Goal: Task Accomplishment & Management: Use online tool/utility

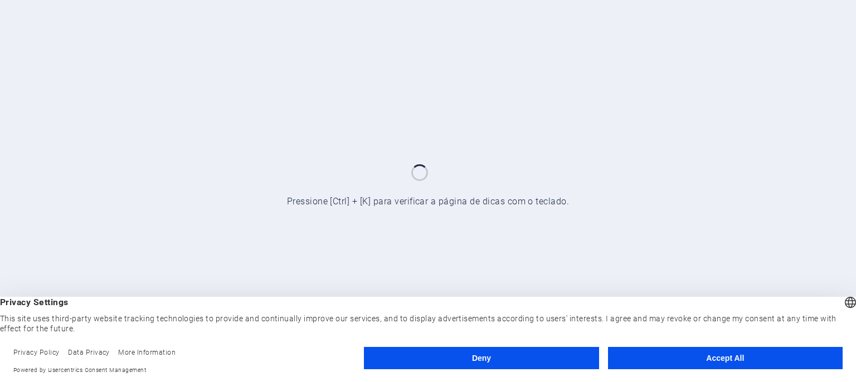
click at [763, 360] on button "Accept All" at bounding box center [725, 358] width 235 height 22
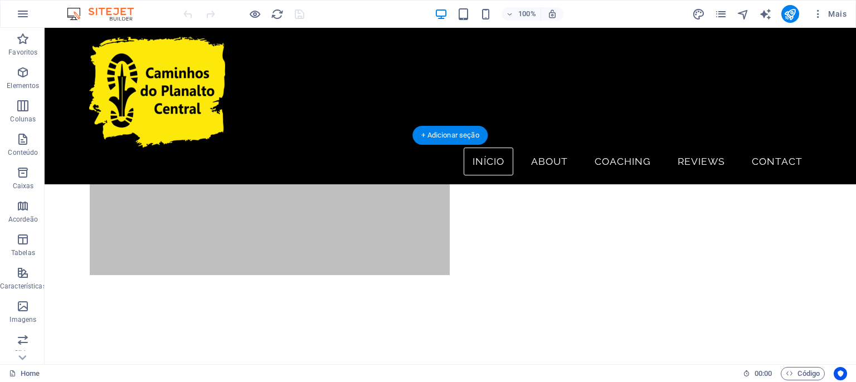
scroll to position [589, 0]
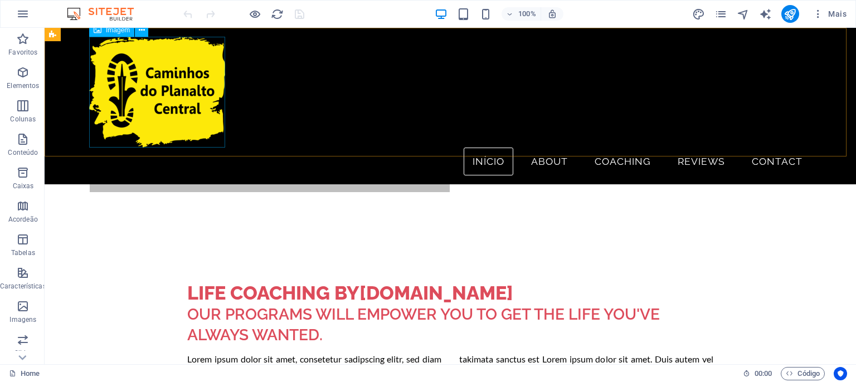
click at [148, 81] on figure at bounding box center [450, 92] width 723 height 111
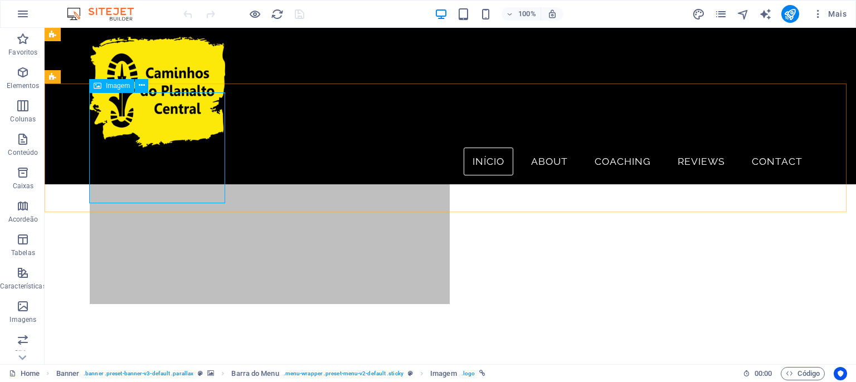
scroll to position [471, 0]
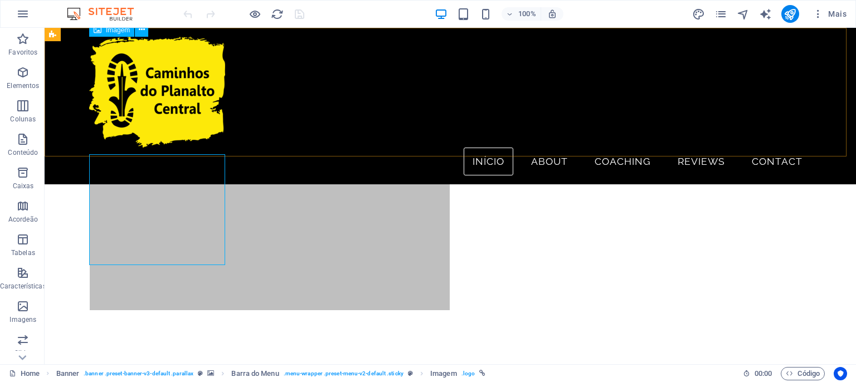
click at [152, 86] on figure at bounding box center [450, 92] width 723 height 111
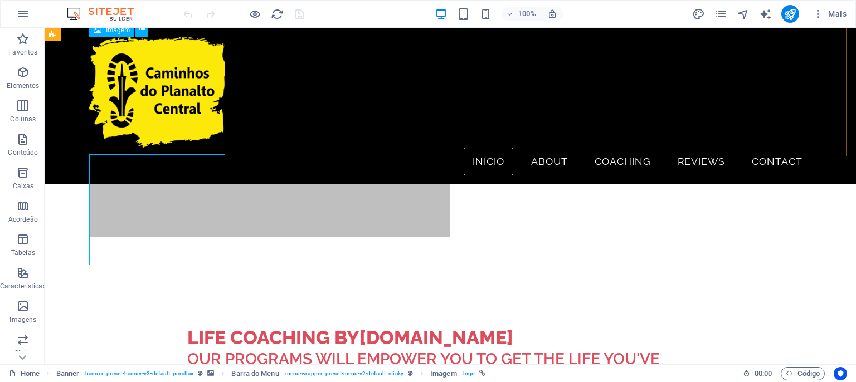
scroll to position [589, 0]
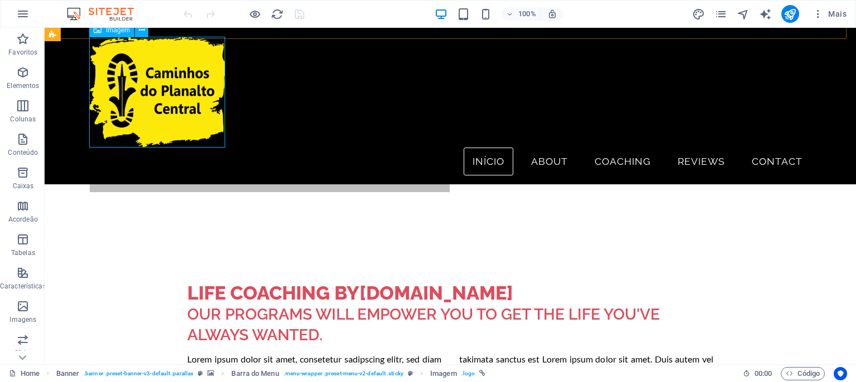
click at [190, 115] on figure at bounding box center [450, 92] width 723 height 111
click at [144, 32] on icon at bounding box center [142, 31] width 6 height 12
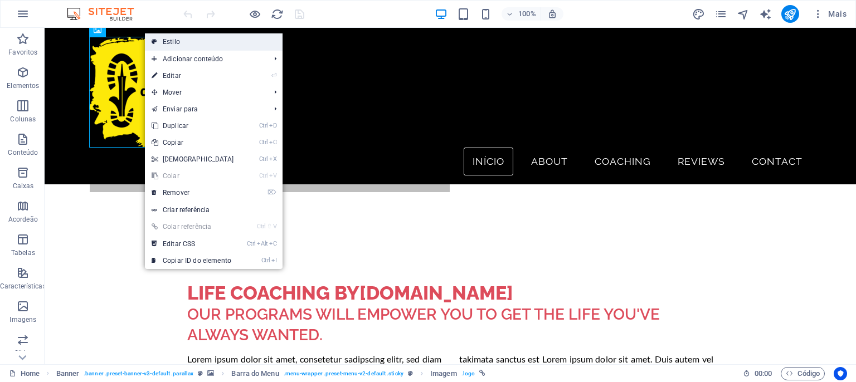
click at [221, 42] on link "Estilo" at bounding box center [214, 41] width 138 height 17
select select "rem"
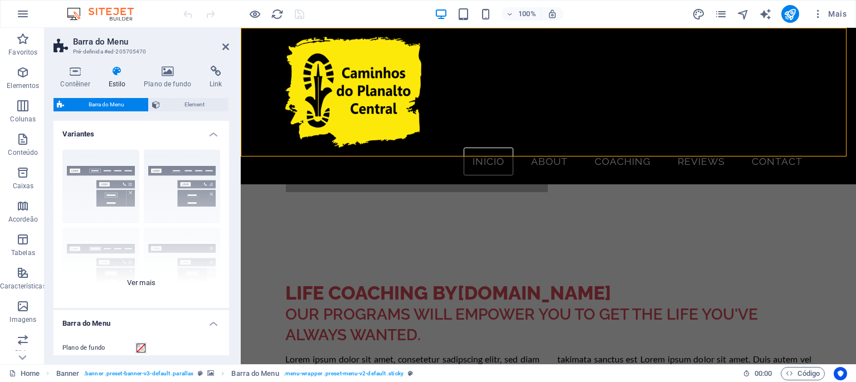
click at [94, 197] on div "Borda Centralizada Padrão Fixo Loki Trigger Largo XXL" at bounding box center [142, 224] width 176 height 167
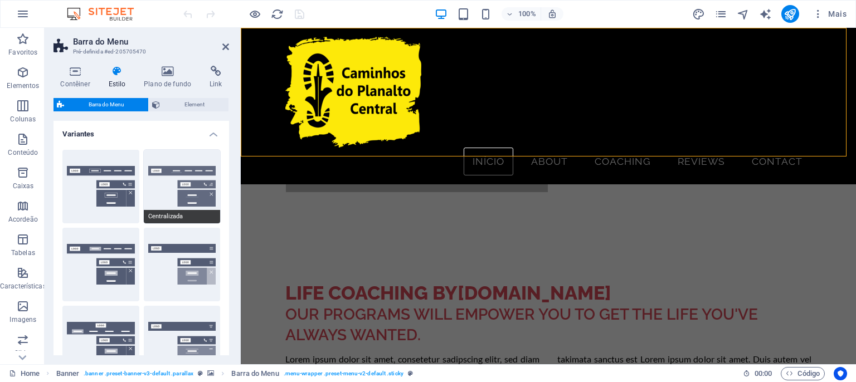
click at [156, 194] on button "Centralizada" at bounding box center [182, 187] width 77 height 74
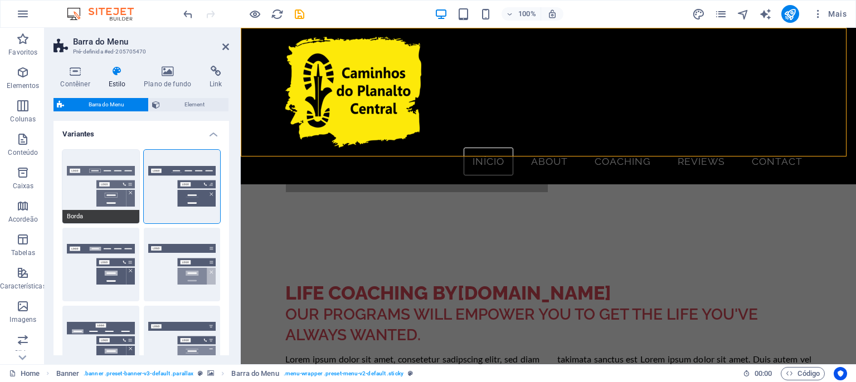
click at [70, 205] on button "Borda" at bounding box center [100, 187] width 77 height 74
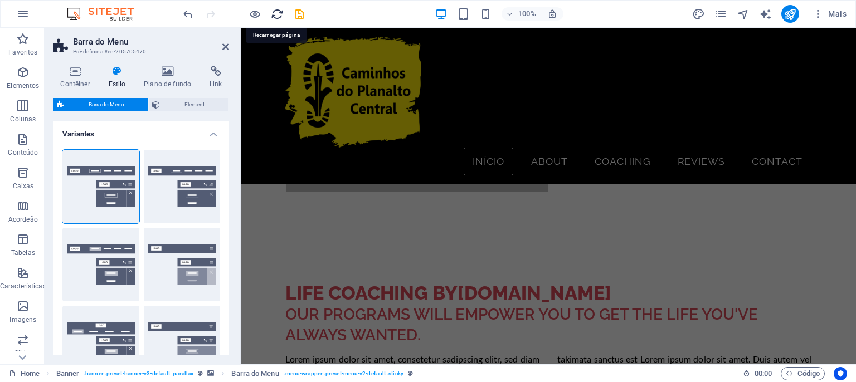
click at [277, 13] on icon "reload" at bounding box center [277, 14] width 13 height 13
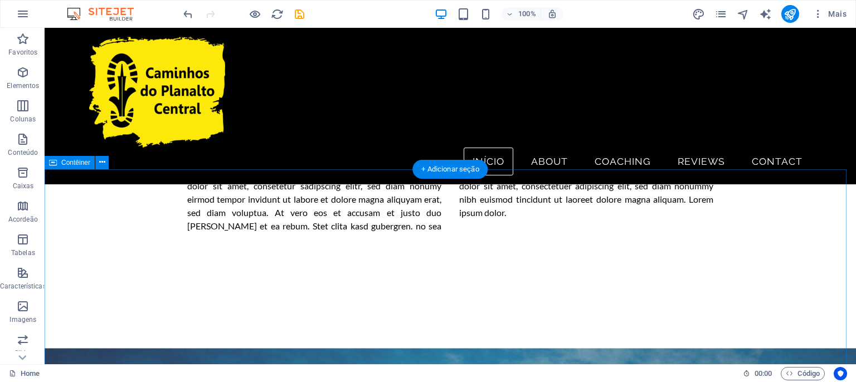
scroll to position [824, 0]
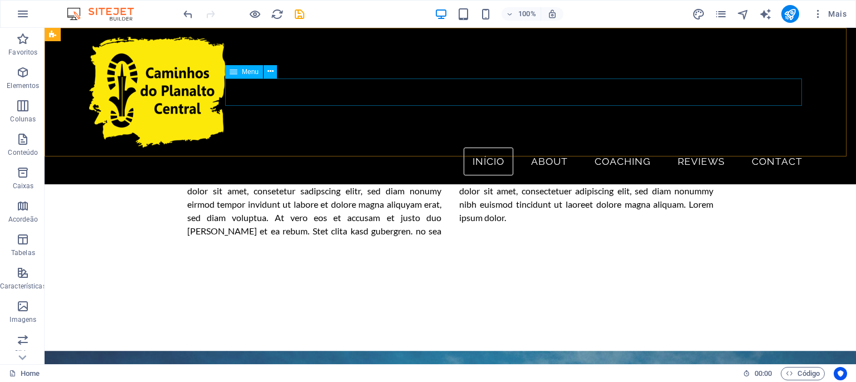
click at [781, 148] on nav "Início About Coaching Reviews Contact" at bounding box center [450, 162] width 723 height 28
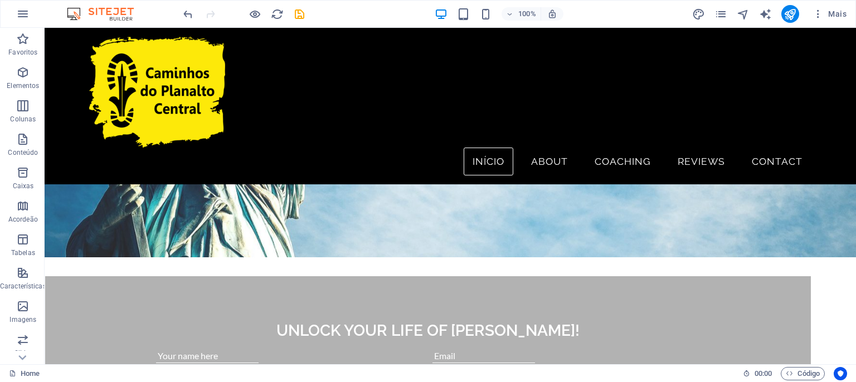
scroll to position [1178, 0]
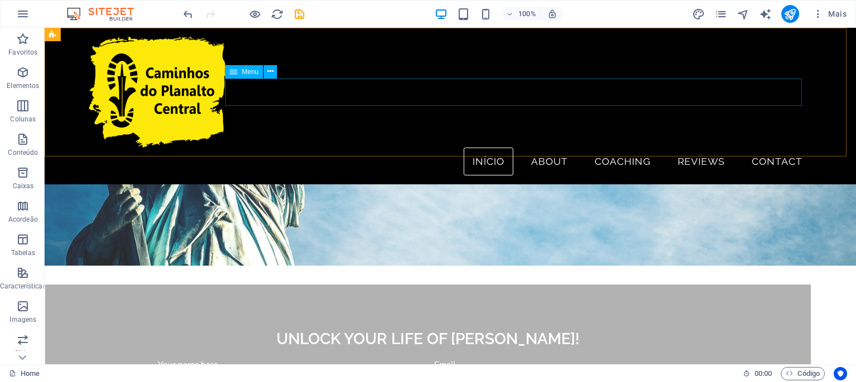
click at [546, 148] on nav "Início About Coaching Reviews Contact" at bounding box center [450, 162] width 723 height 28
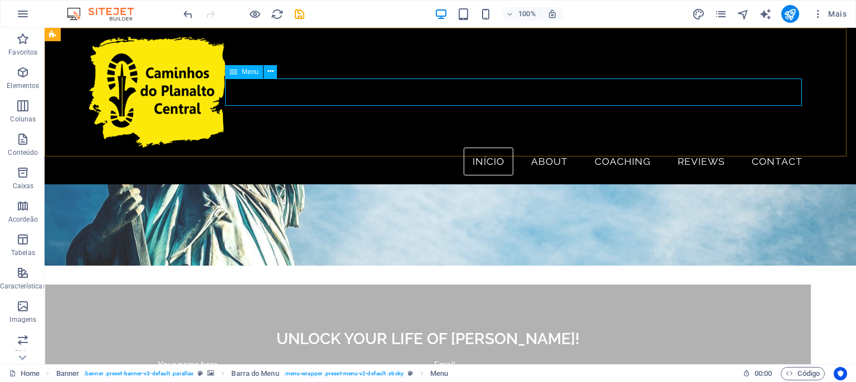
click at [535, 148] on nav "Início About Coaching Reviews Contact" at bounding box center [450, 162] width 723 height 28
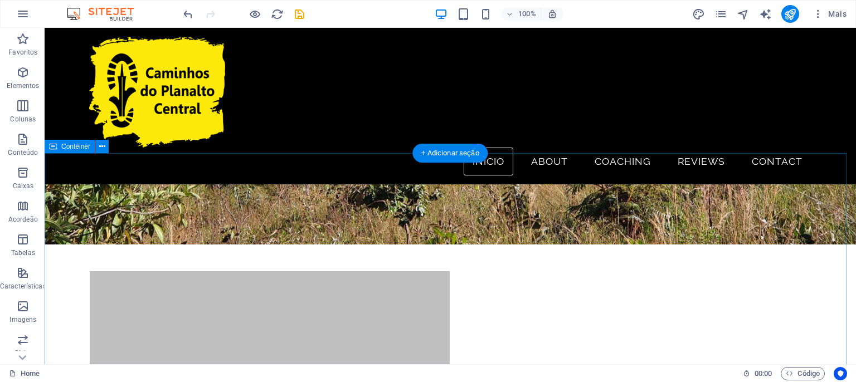
scroll to position [294, 0]
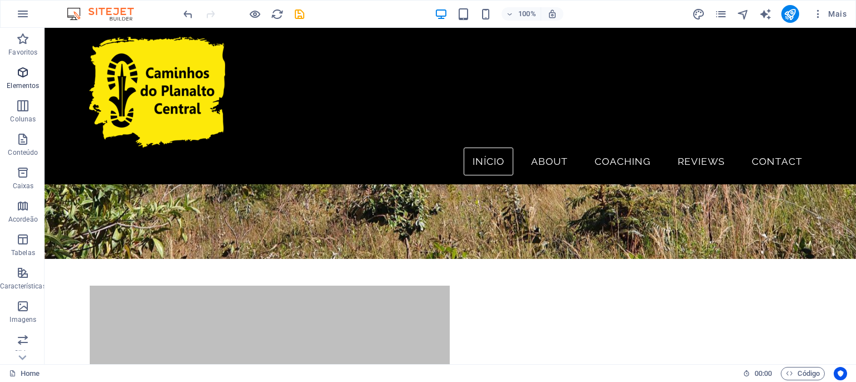
click at [17, 77] on icon "button" at bounding box center [22, 72] width 13 height 13
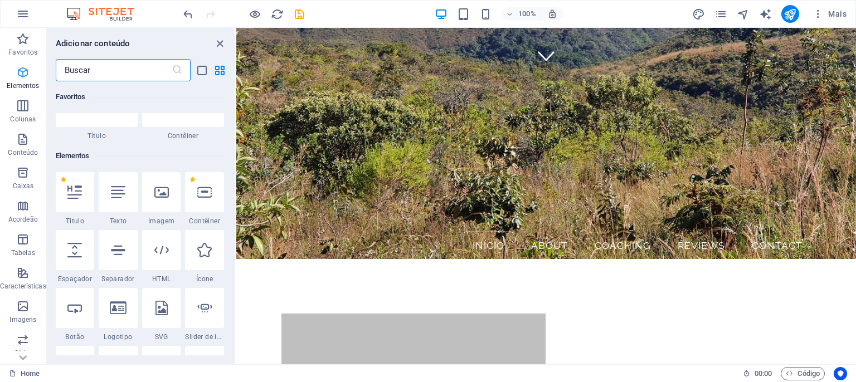
scroll to position [118, 0]
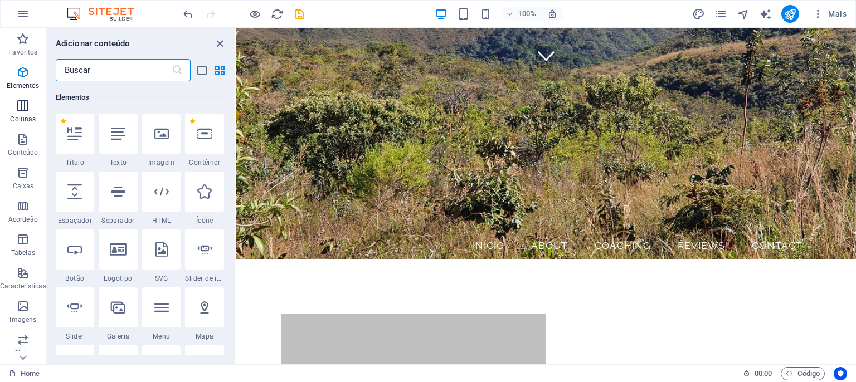
click at [24, 106] on icon "button" at bounding box center [22, 105] width 13 height 13
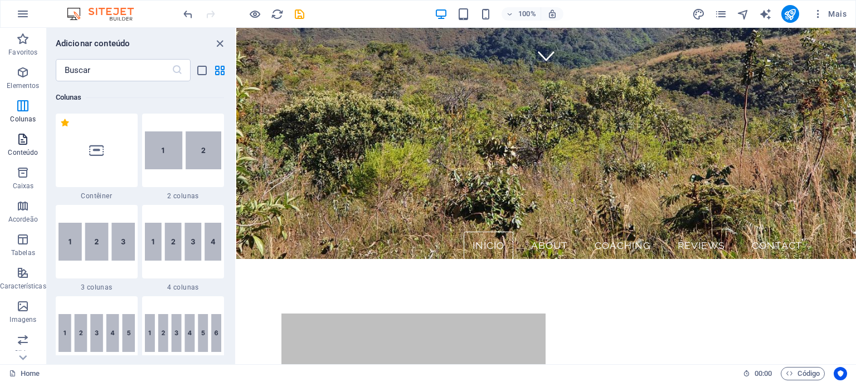
click at [16, 137] on span "Conteúdo" at bounding box center [23, 146] width 46 height 27
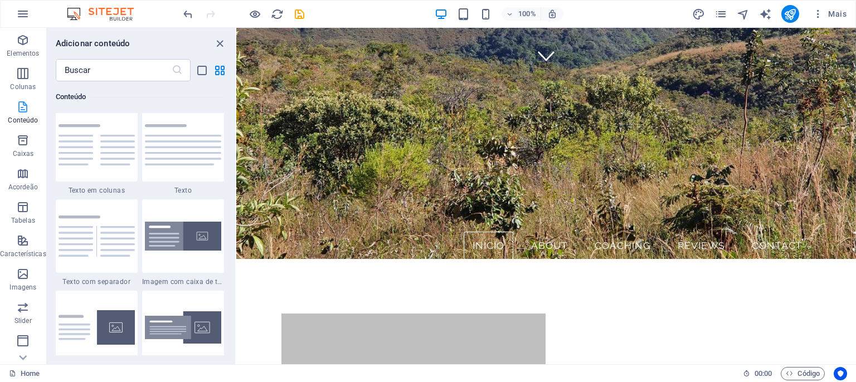
scroll to position [51, 0]
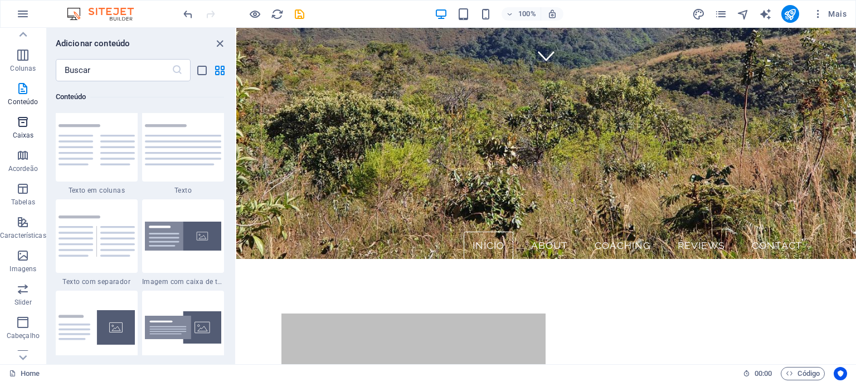
click at [19, 132] on p "Caixas" at bounding box center [23, 135] width 21 height 9
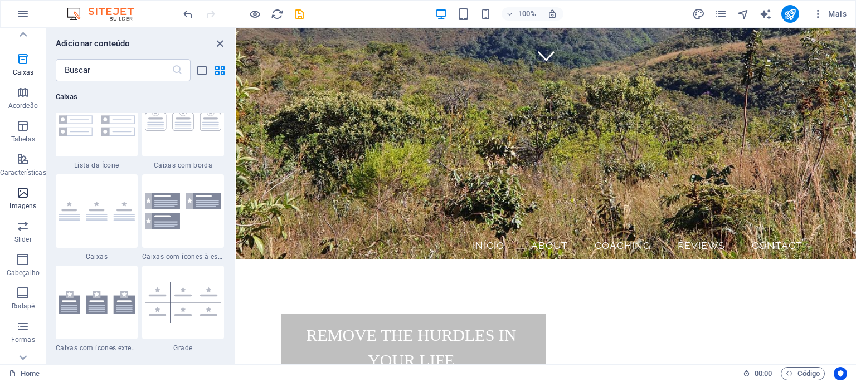
scroll to position [101, 0]
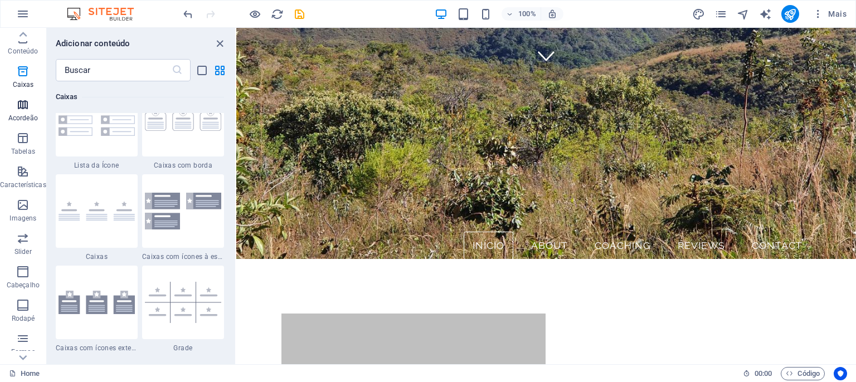
click at [25, 98] on button "Acordeão" at bounding box center [23, 110] width 46 height 33
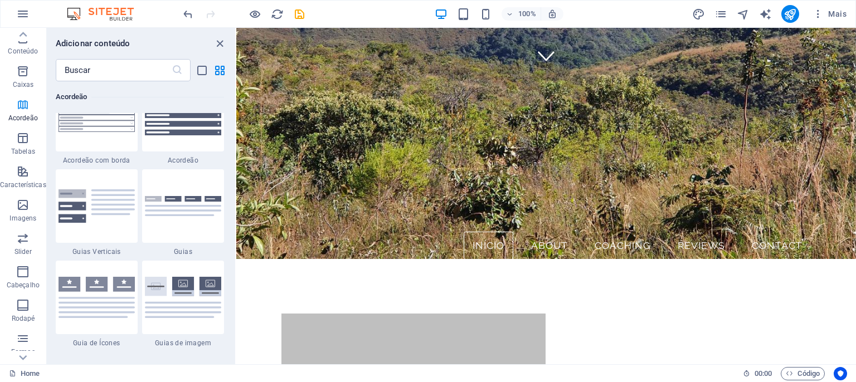
scroll to position [3595, 0]
click at [21, 141] on icon "button" at bounding box center [22, 138] width 13 height 13
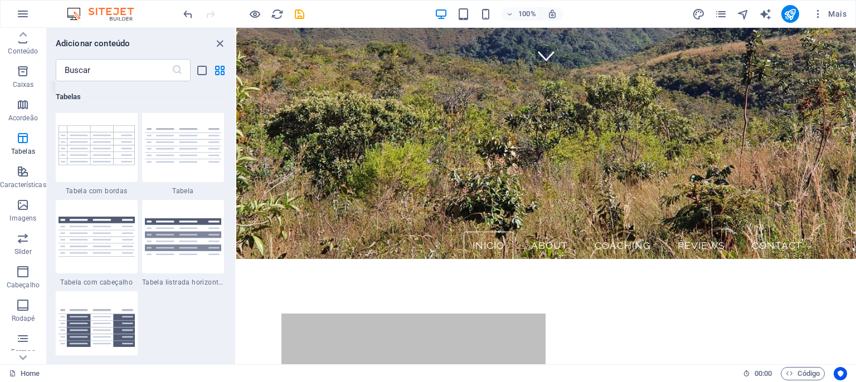
scroll to position [4100, 0]
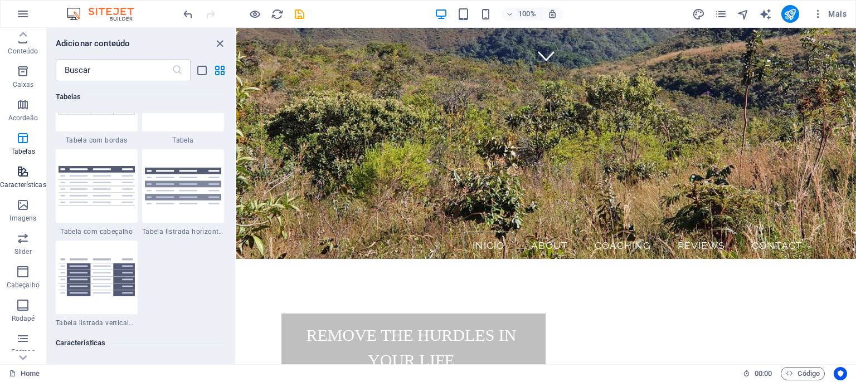
click at [19, 181] on p "Características" at bounding box center [23, 185] width 46 height 9
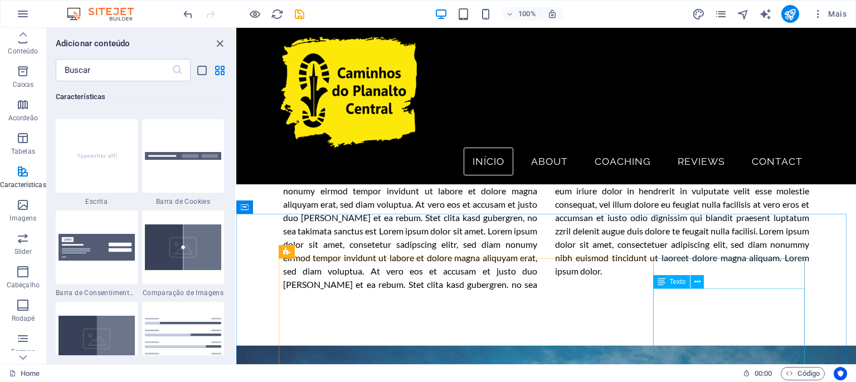
scroll to position [706, 0]
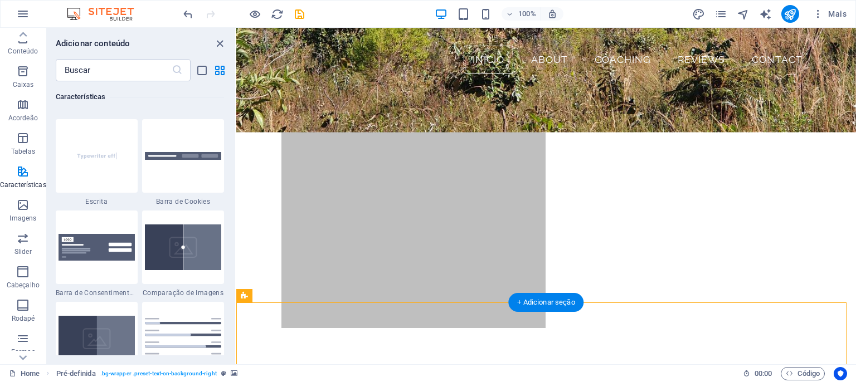
scroll to position [530, 0]
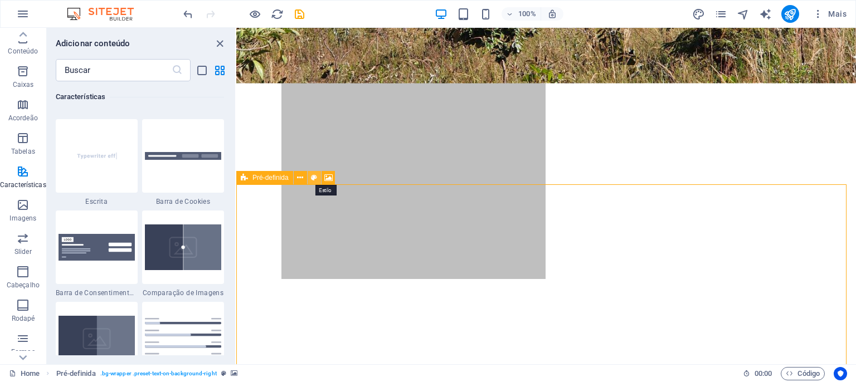
click at [313, 178] on icon at bounding box center [314, 178] width 6 height 12
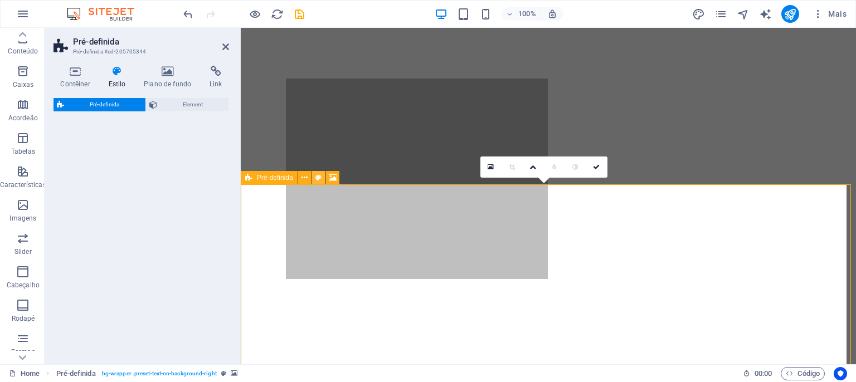
select select "right"
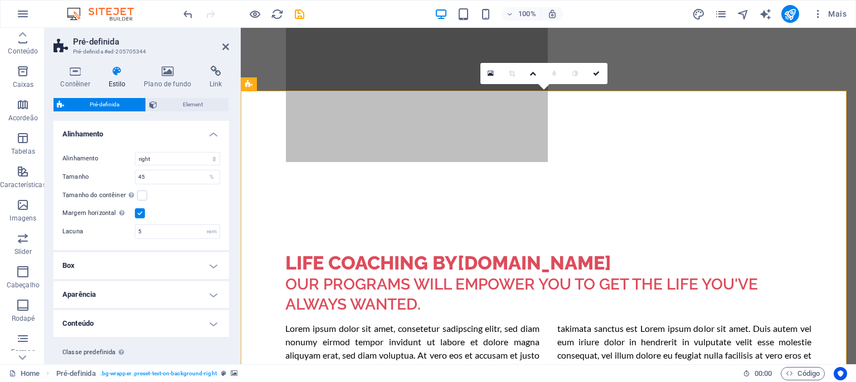
scroll to position [647, 0]
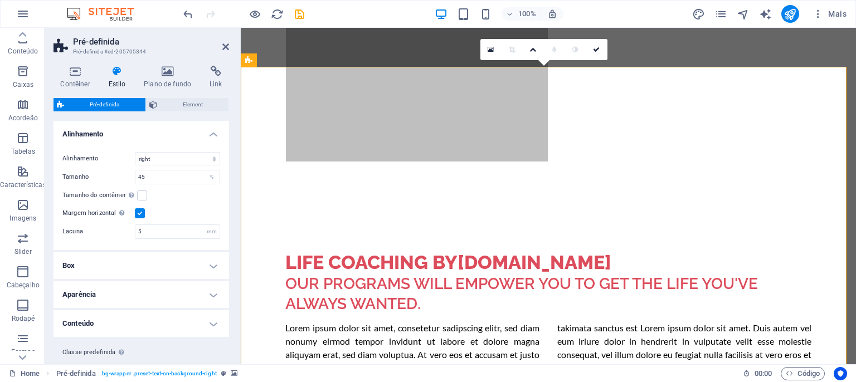
click at [491, 50] on icon at bounding box center [491, 50] width 6 height 8
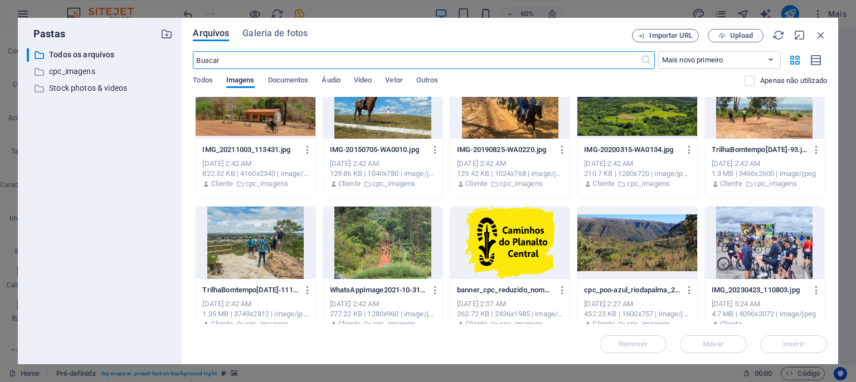
scroll to position [687, 0]
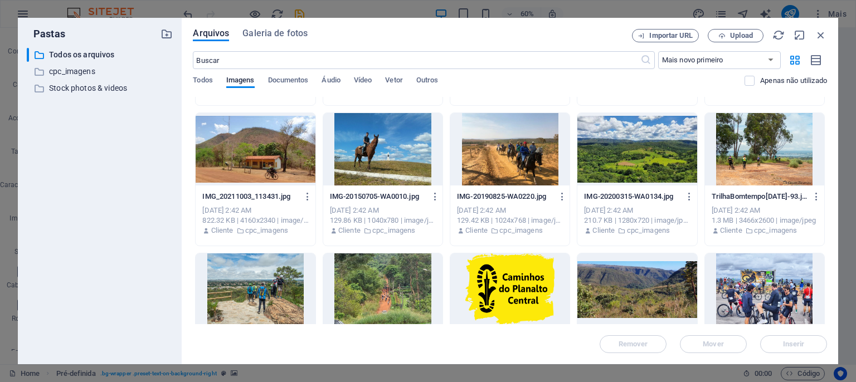
click at [745, 144] on div at bounding box center [764, 149] width 119 height 72
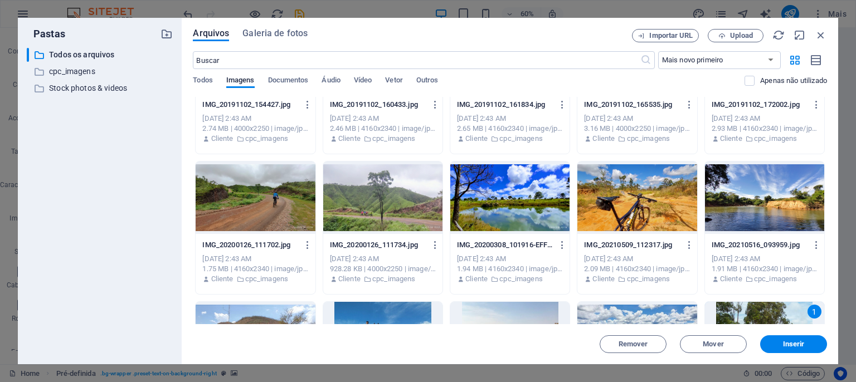
scroll to position [483, 0]
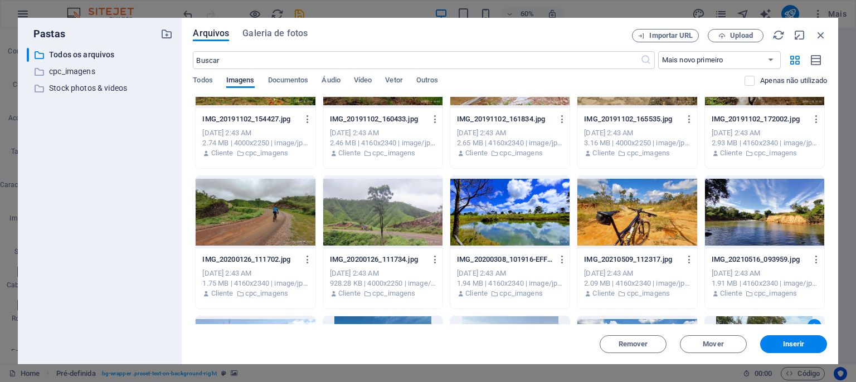
click at [260, 222] on div at bounding box center [255, 212] width 119 height 72
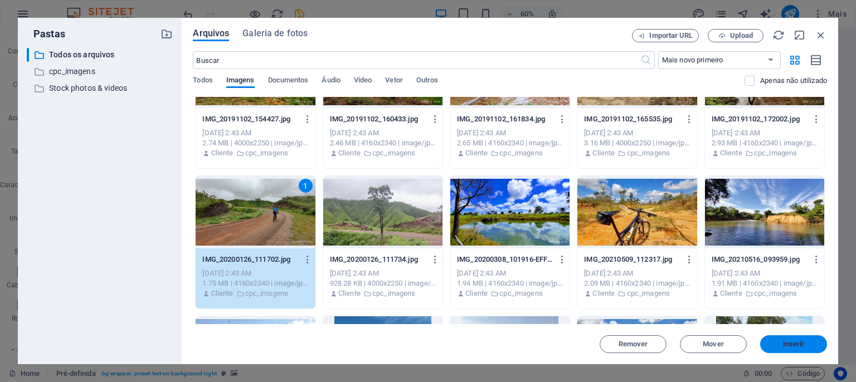
drag, startPoint x: 775, startPoint y: 343, endPoint x: 519, endPoint y: 308, distance: 258.9
click at [775, 343] on span "Inserir" at bounding box center [794, 344] width 58 height 7
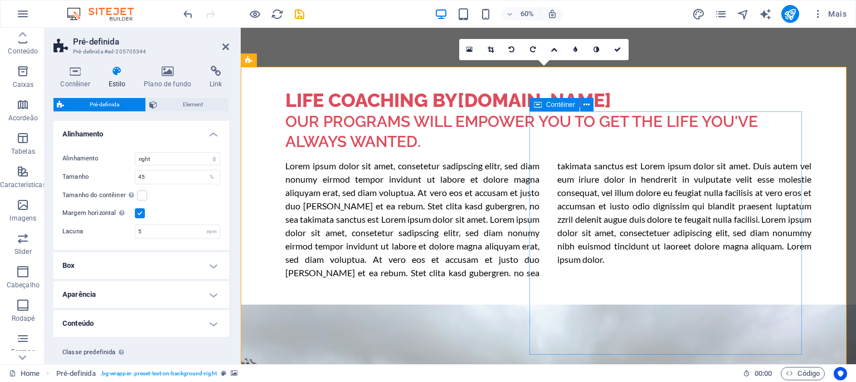
scroll to position [647, 0]
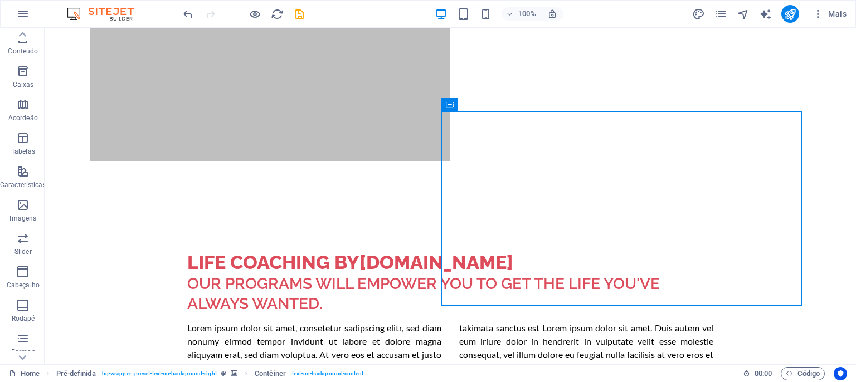
drag, startPoint x: 452, startPoint y: 120, endPoint x: 12, endPoint y: 124, distance: 439.4
drag, startPoint x: 474, startPoint y: 132, endPoint x: 157, endPoint y: 130, distance: 317.3
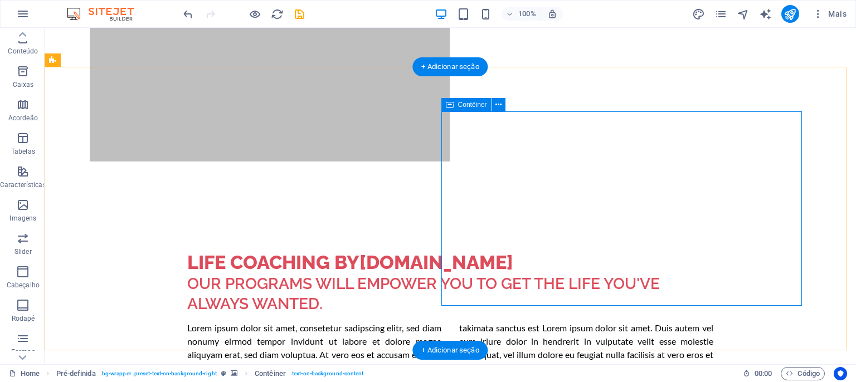
click at [502, 104] on button at bounding box center [498, 104] width 13 height 13
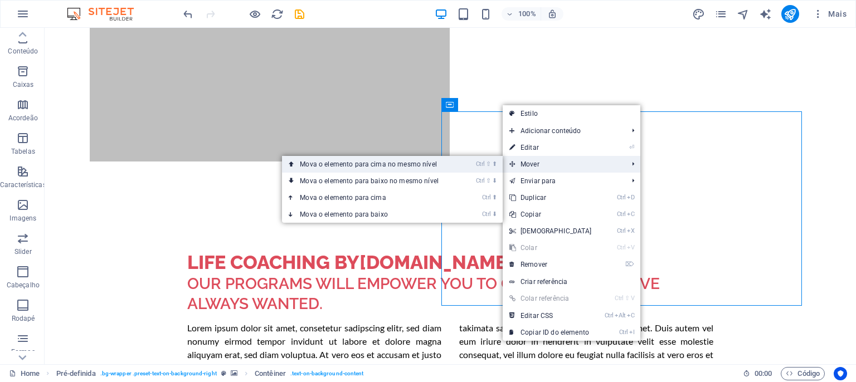
click at [411, 162] on link "Ctrl ⇧ ⬆ Mova o elemento para cima no mesmo nível" at bounding box center [371, 164] width 179 height 17
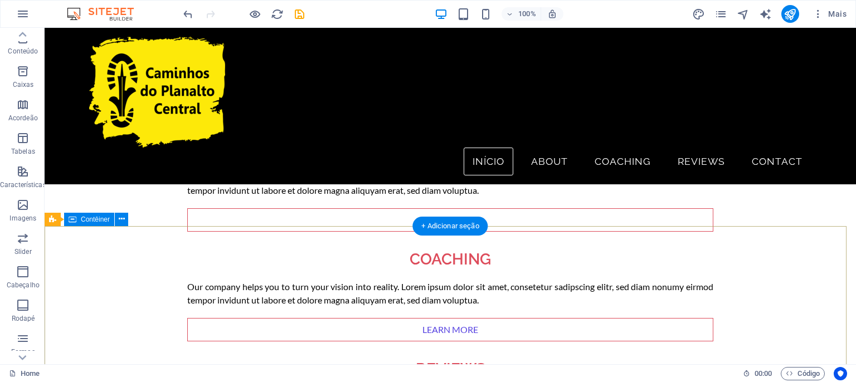
scroll to position [1343, 0]
